Goal: Complete application form

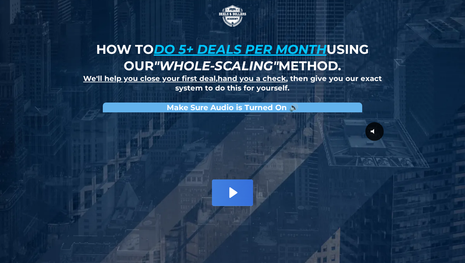
click at [235, 197] on icon "Play Video: David Choi - Whole-Scaling VSL V.2 (short)" at bounding box center [232, 193] width 41 height 26
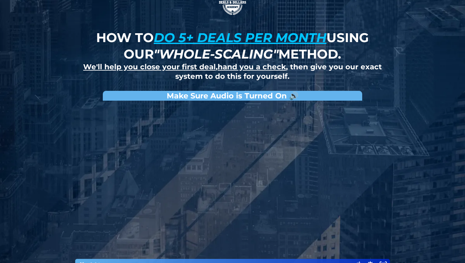
scroll to position [12, 0]
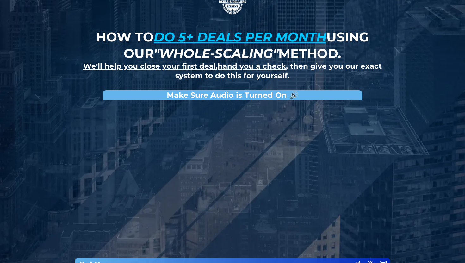
click at [229, 187] on div at bounding box center [232, 186] width 317 height 167
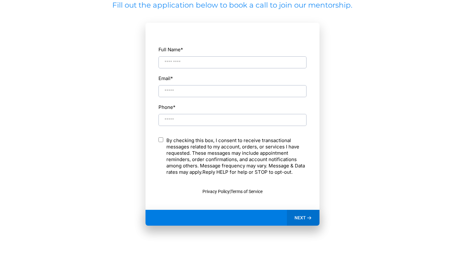
scroll to position [291, 0]
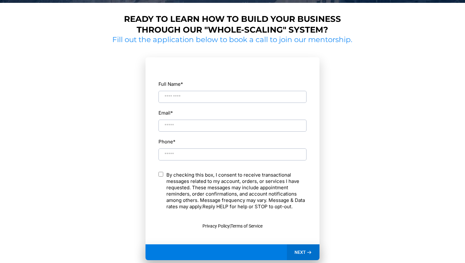
click at [207, 92] on input "Full Name *" at bounding box center [233, 97] width 148 height 12
type input "**********"
click at [306, 250] on span "NEXT" at bounding box center [300, 252] width 11 height 6
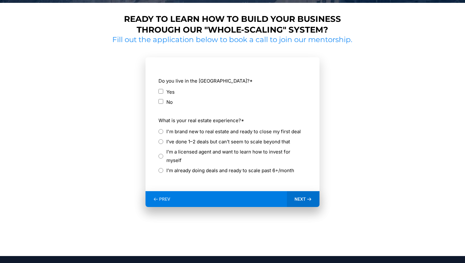
click at [168, 88] on label "Yes" at bounding box center [171, 92] width 8 height 9
click at [166, 141] on div "I’ve done 1–2 deals but can’t seem to scale beyond that" at bounding box center [233, 141] width 148 height 9
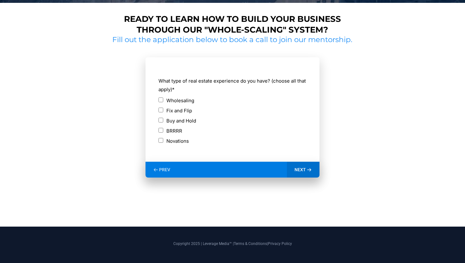
click at [306, 171] on div "NEXT" at bounding box center [303, 170] width 33 height 16
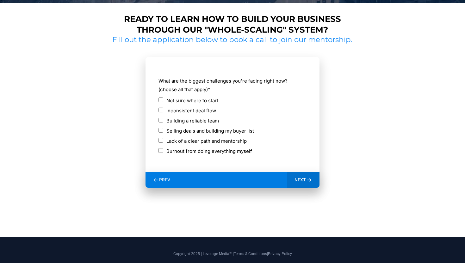
click at [300, 184] on div "NEXT" at bounding box center [303, 180] width 33 height 16
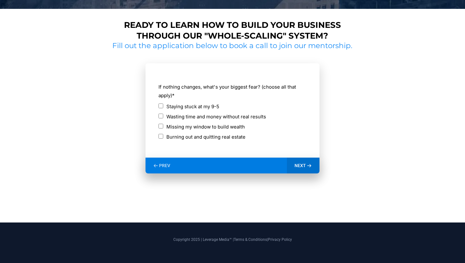
click at [302, 167] on span "NEXT" at bounding box center [300, 166] width 11 height 6
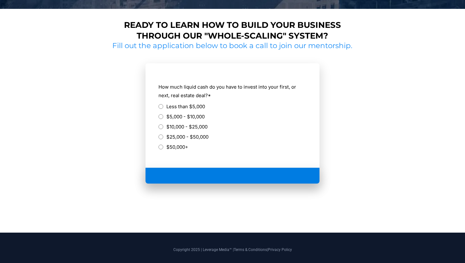
scroll to position [281, 0]
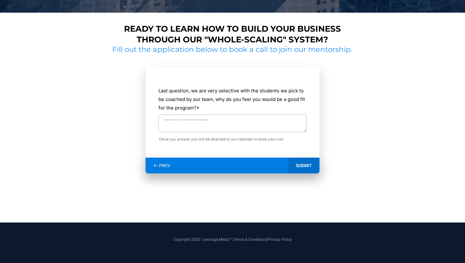
click at [260, 128] on textarea "Last question, we are very selective with the students we pick to be coached by…" at bounding box center [233, 124] width 148 height 18
type textarea "***"
click at [305, 166] on div "SUBMIT" at bounding box center [303, 166] width 31 height 16
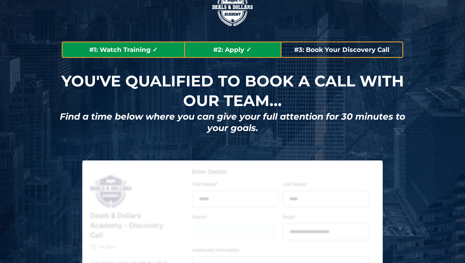
type input "**********"
